Goal: Check status

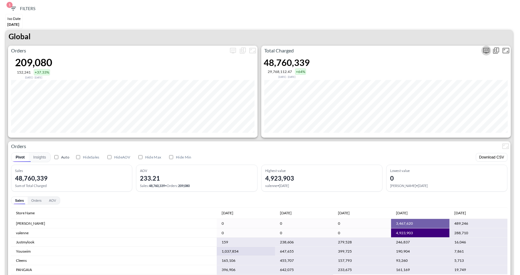
click at [488, 51] on icon "more" at bounding box center [485, 50] width 7 height 7
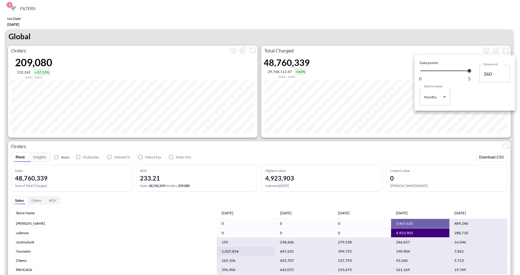
click at [439, 98] on body "BI.P.EYE, Interactive Analytics Dashboards 1 Filters Iso Date Jun 01, 2025 Glob…" at bounding box center [260, 137] width 520 height 275
click at [425, 112] on div "Days" at bounding box center [428, 113] width 8 height 6
type input "Days"
type input "124"
click at [496, 136] on div at bounding box center [260, 137] width 520 height 275
